Goal: Information Seeking & Learning: Learn about a topic

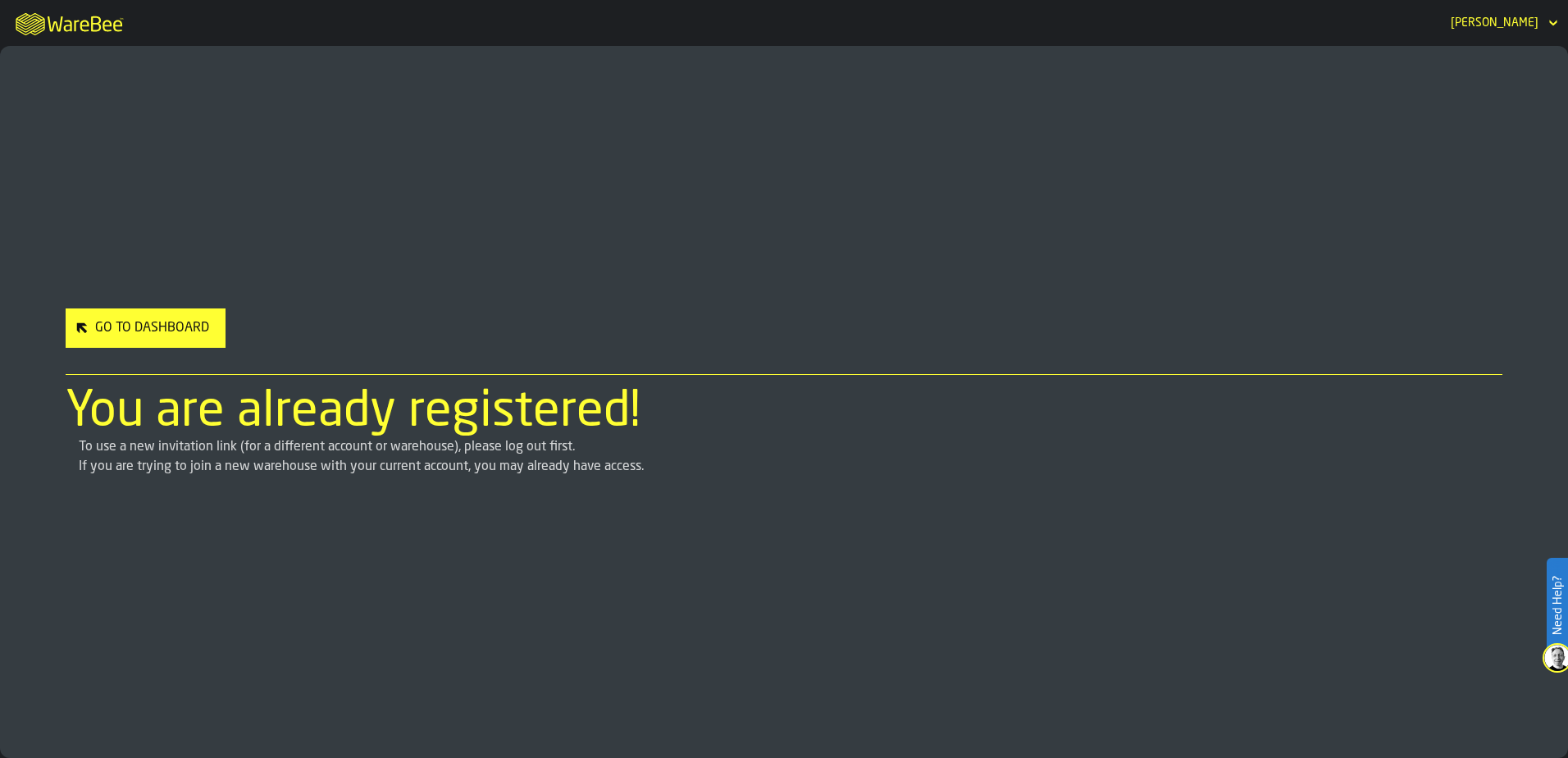
click at [174, 331] on div "Go to Dashboard" at bounding box center [152, 328] width 127 height 19
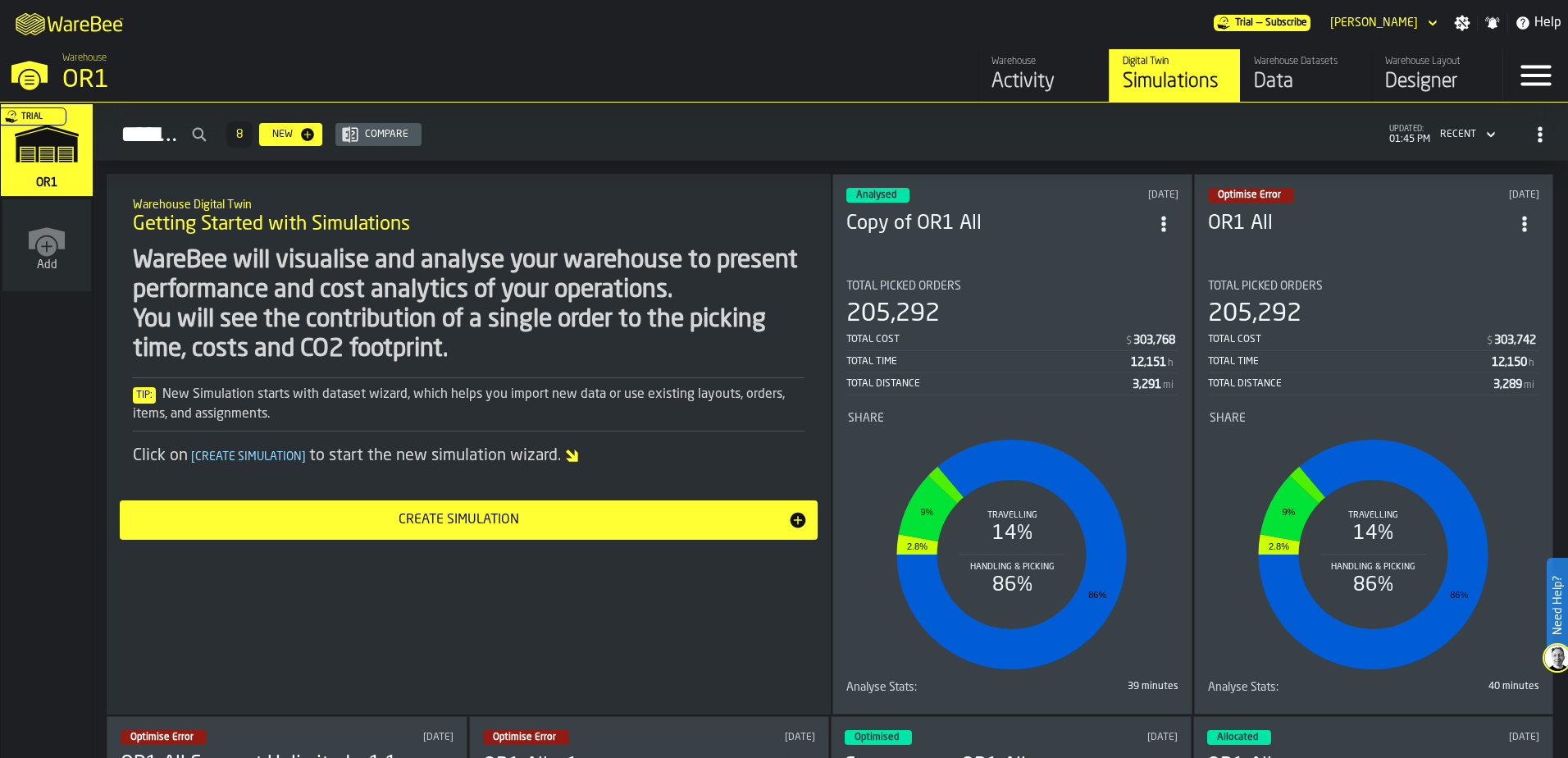
scroll to position [82, 0]
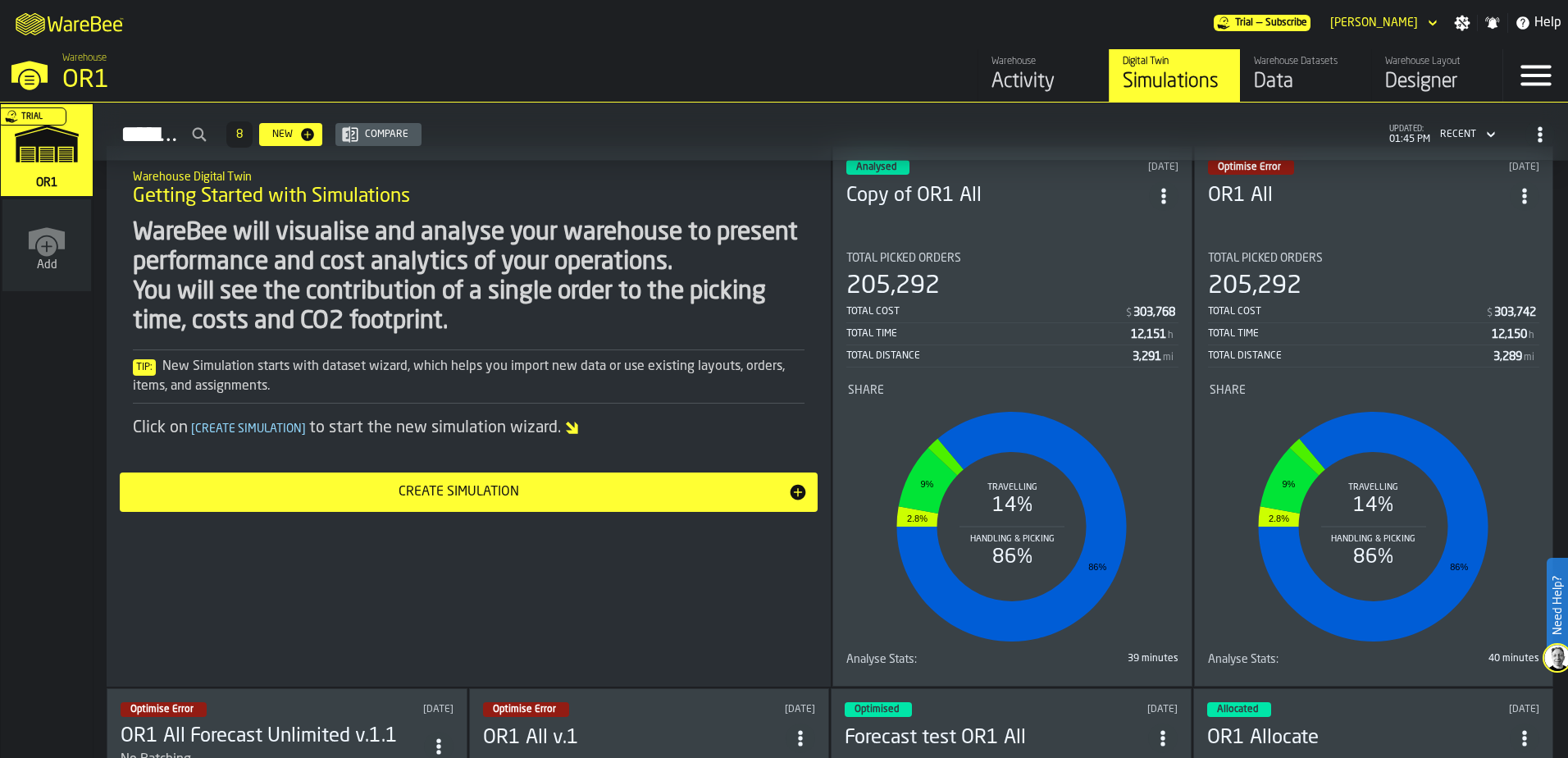
click at [1022, 246] on section "Total Picked Orders 205,292 Total Cost $ 303,768 Total Time 12,151 h Total Dist…" at bounding box center [1013, 456] width 332 height 434
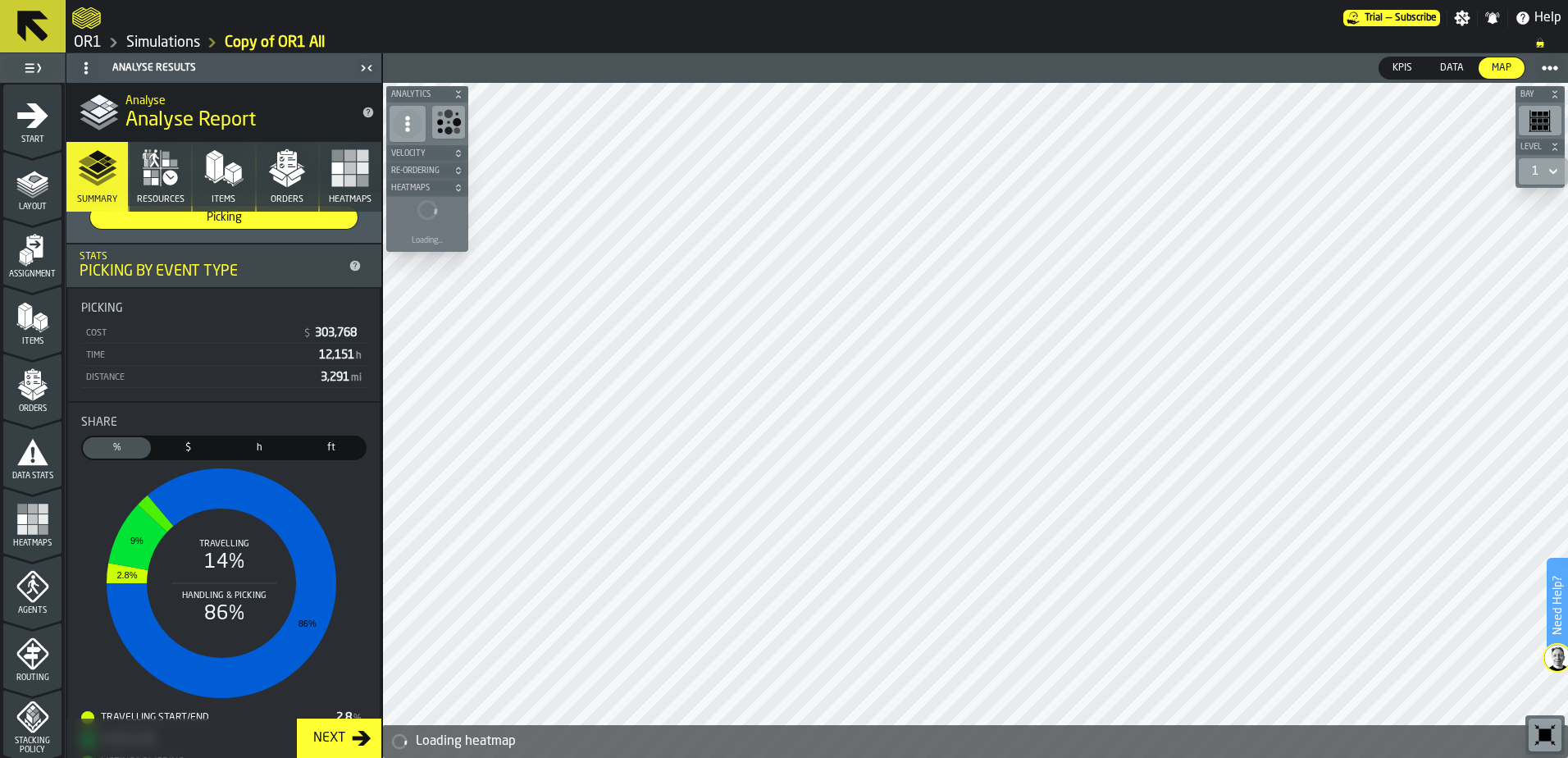
scroll to position [328, 0]
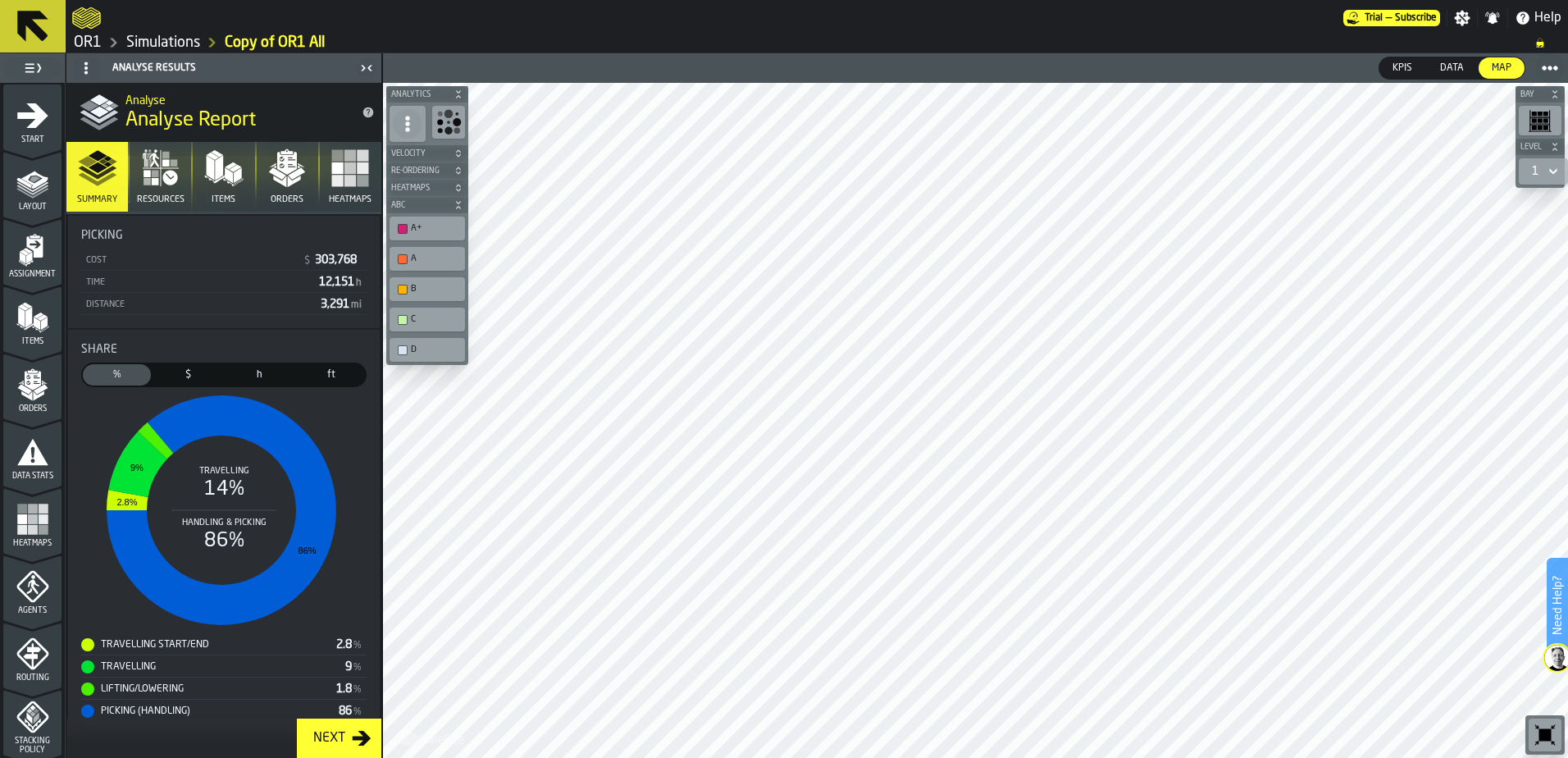
click at [271, 169] on polygon "button" at bounding box center [277, 173] width 18 height 12
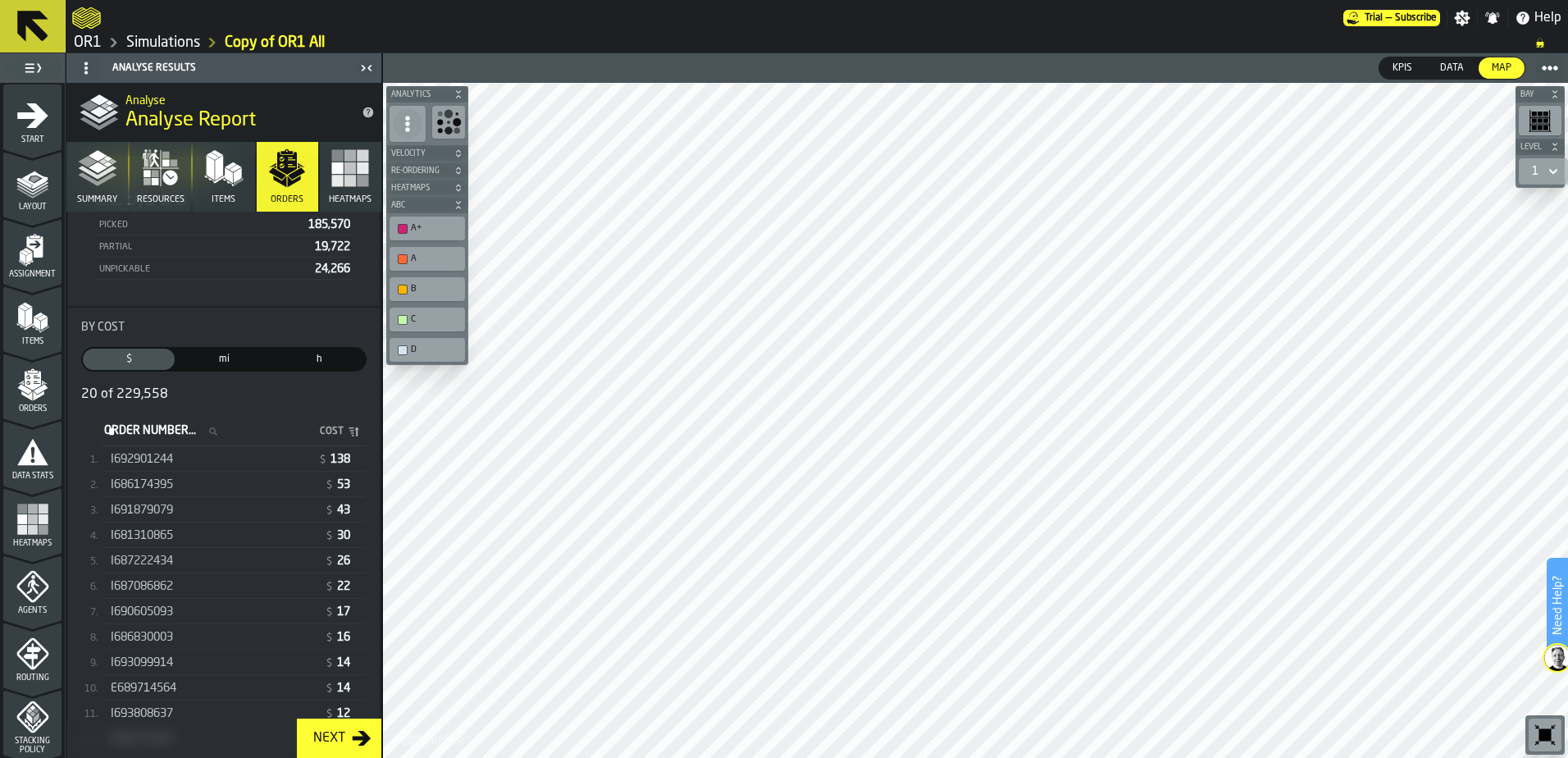
scroll to position [246, 0]
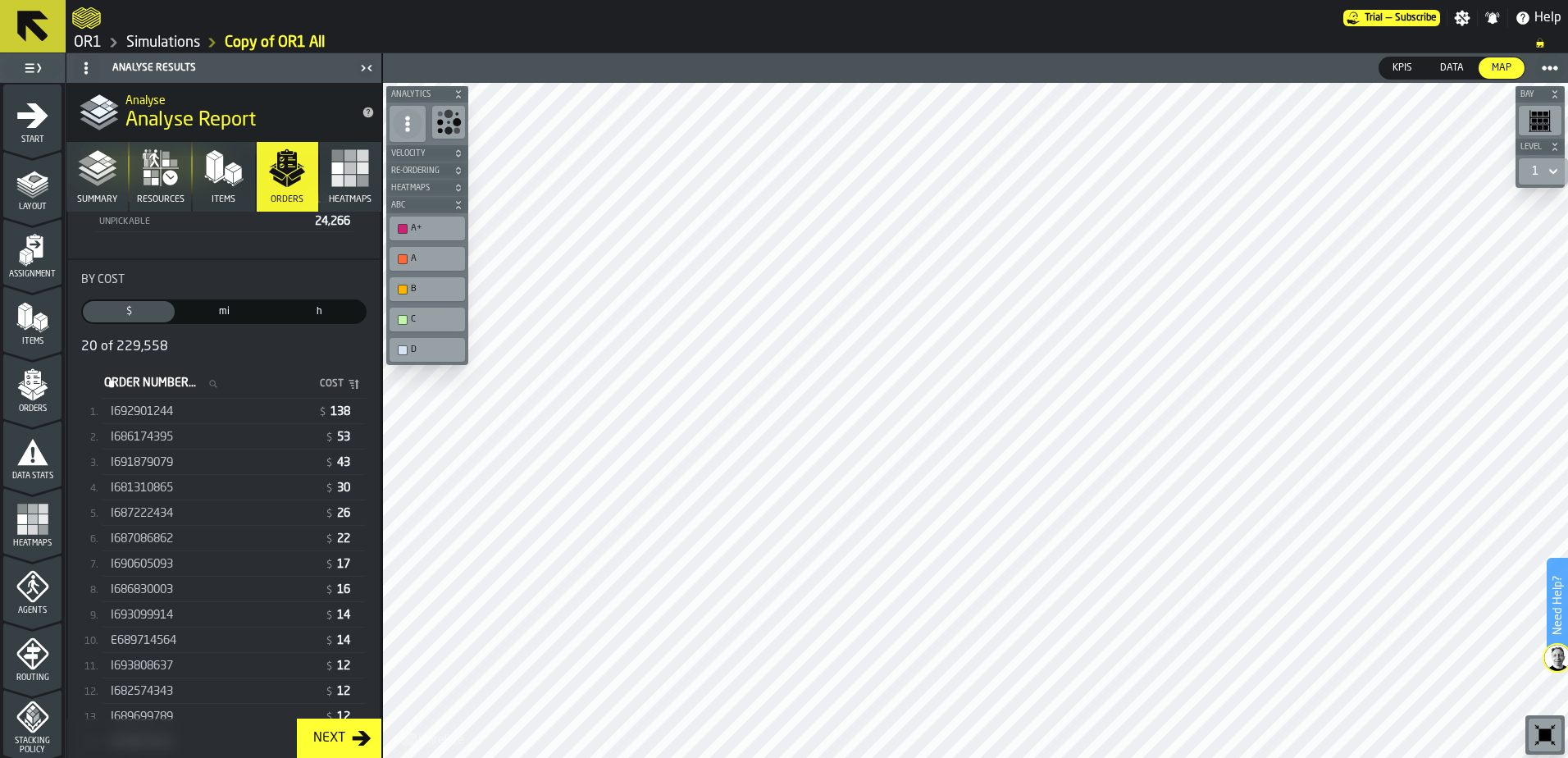
click at [360, 169] on rect "button" at bounding box center [363, 168] width 11 height 11
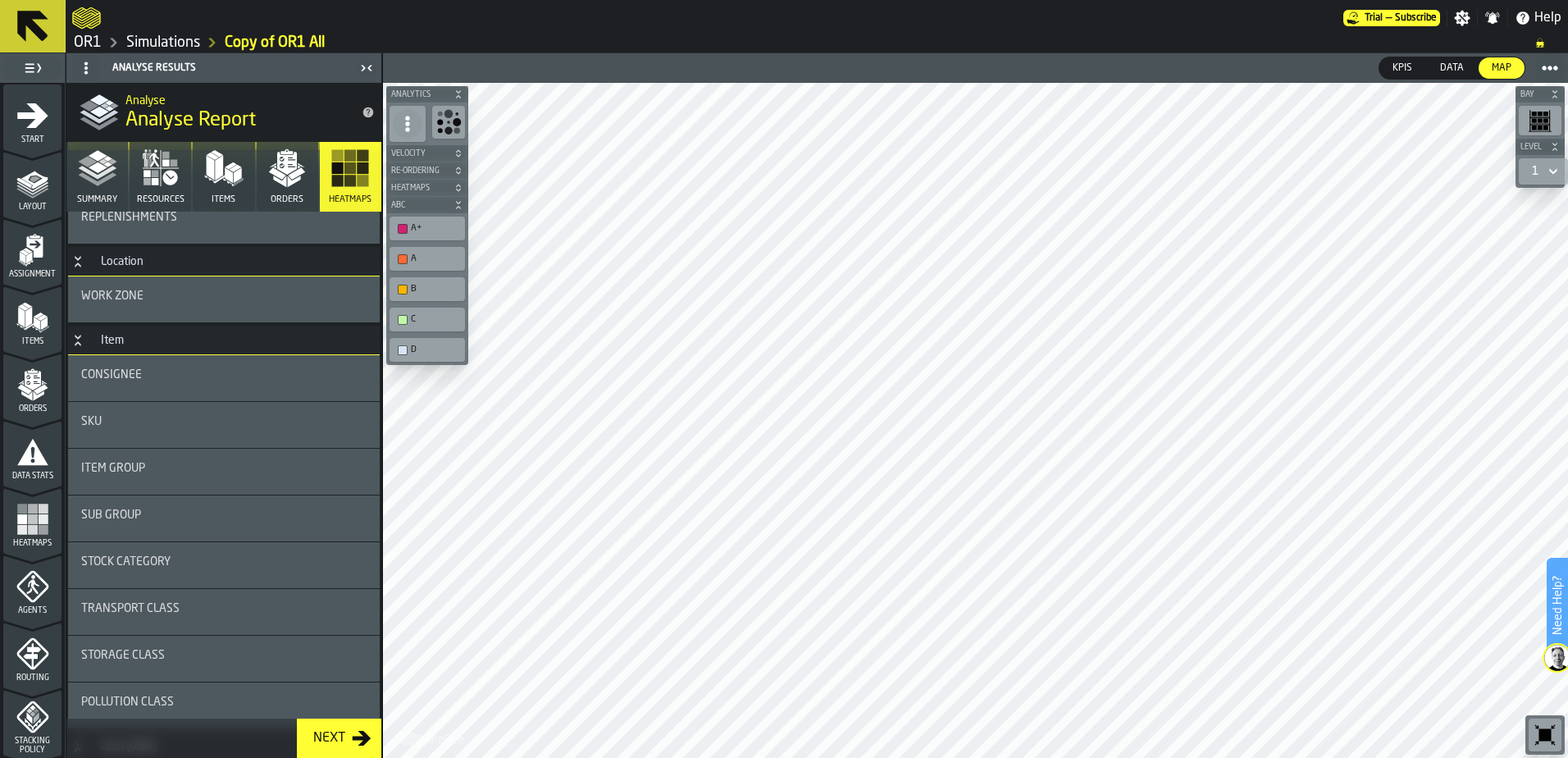
click at [288, 193] on button "Orders" at bounding box center [287, 176] width 61 height 70
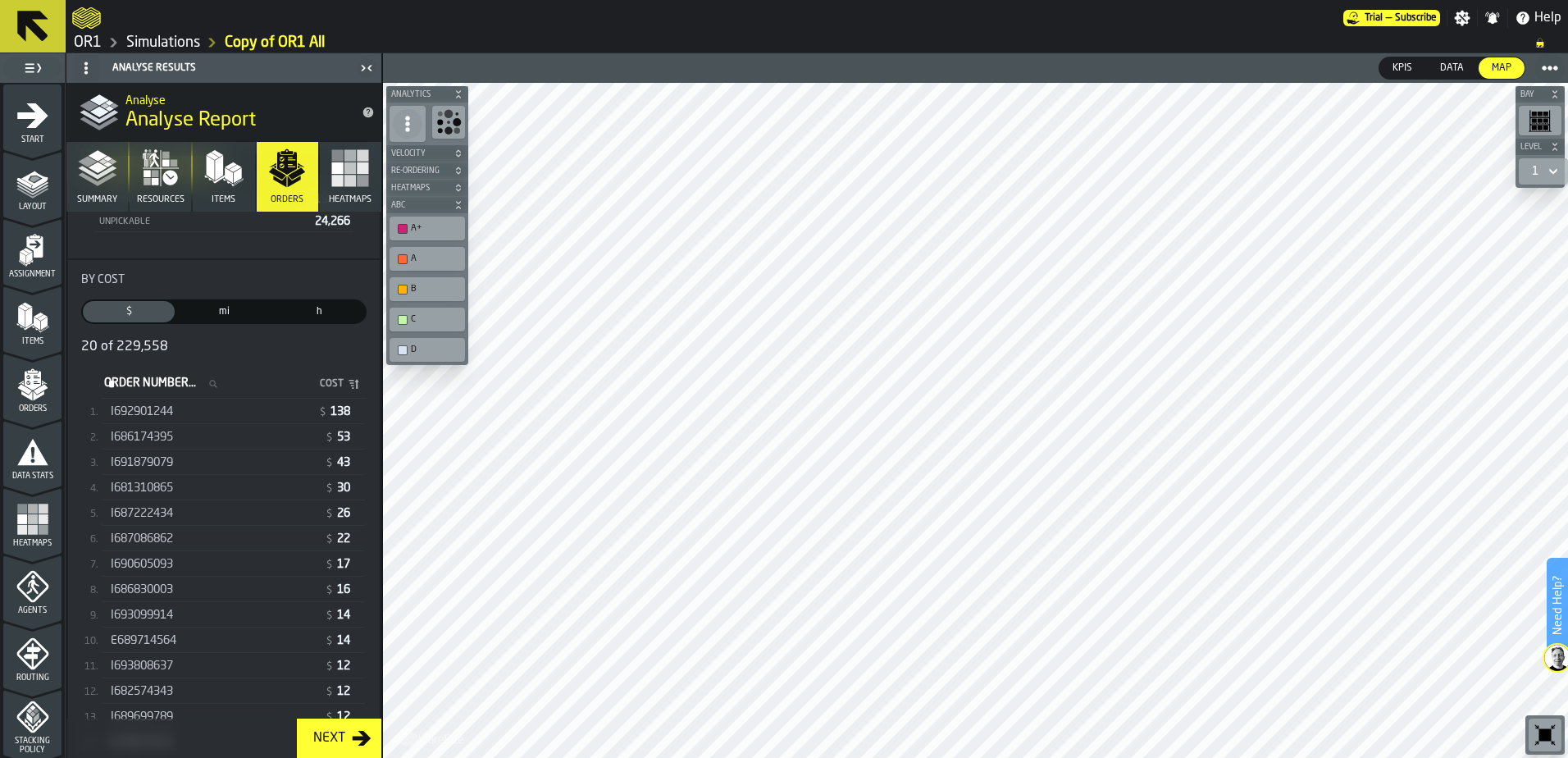
click at [174, 39] on link "Simulations" at bounding box center [163, 42] width 74 height 18
